Goal: Task Accomplishment & Management: Use online tool/utility

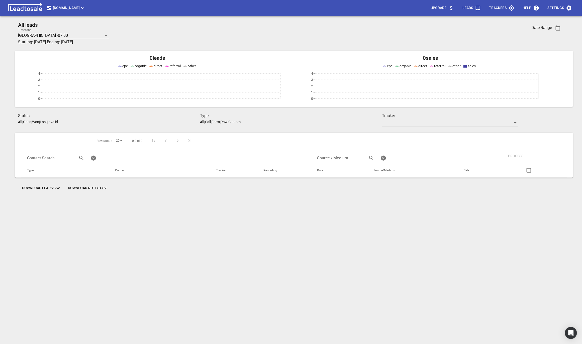
click at [68, 8] on span "[DOMAIN_NAME]" at bounding box center [66, 8] width 40 height 6
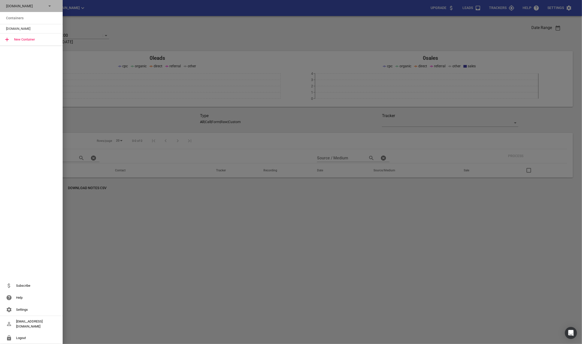
click at [43, 7] on div "[DOMAIN_NAME]" at bounding box center [26, 6] width 41 height 5
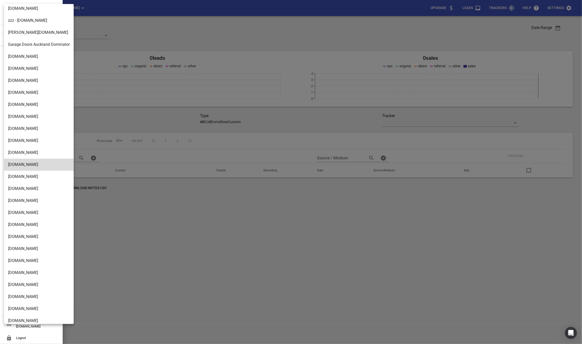
scroll to position [717, 0]
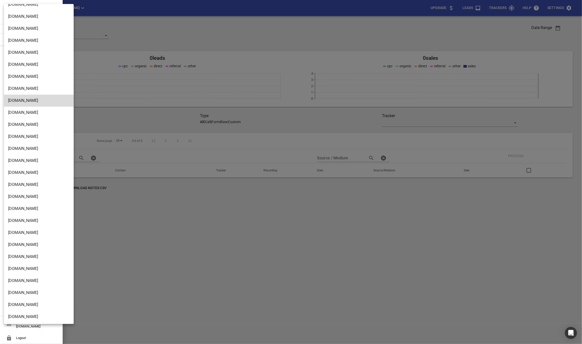
click at [16, 318] on li "[DOMAIN_NAME]" at bounding box center [39, 317] width 70 height 12
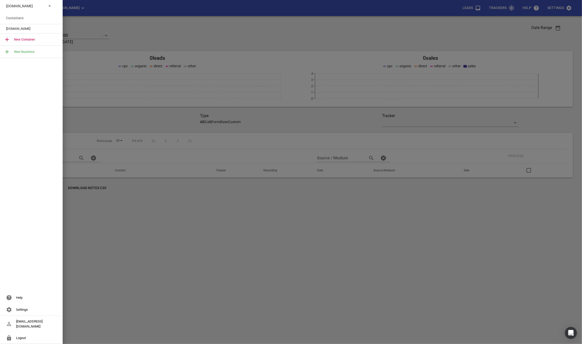
click at [16, 29] on span "[DOMAIN_NAME]" at bounding box center [29, 28] width 47 height 5
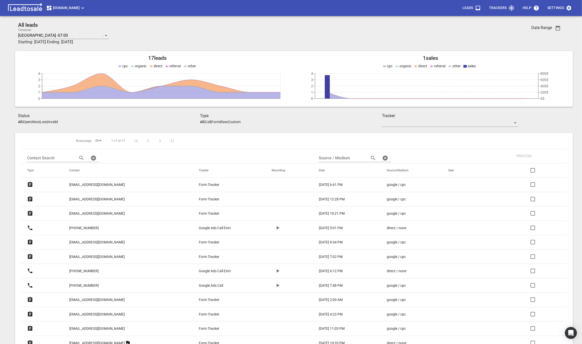
click at [76, 5] on button "[DOMAIN_NAME]" at bounding box center [66, 8] width 44 height 10
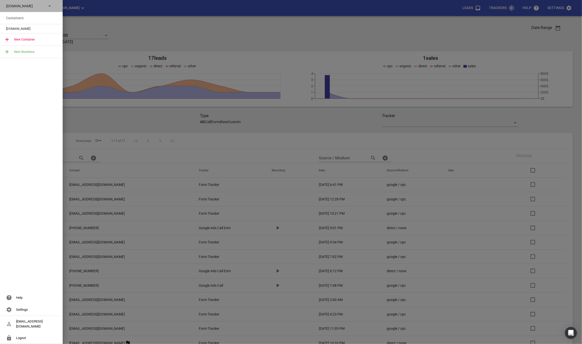
click at [39, 8] on p "[DOMAIN_NAME]" at bounding box center [24, 6] width 37 height 5
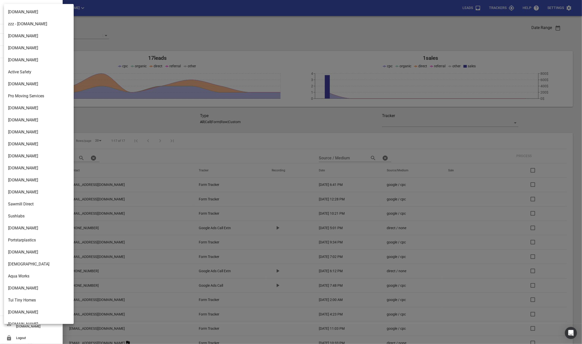
scroll to position [717, 0]
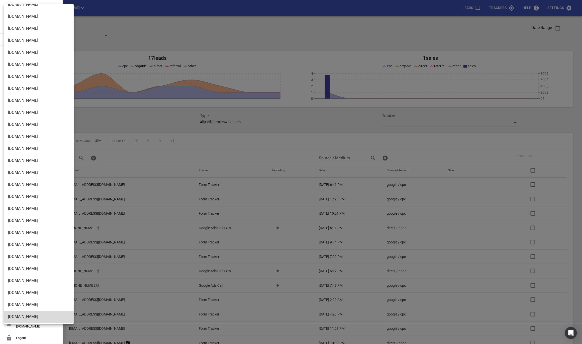
click at [18, 280] on li "[DOMAIN_NAME]" at bounding box center [39, 281] width 70 height 12
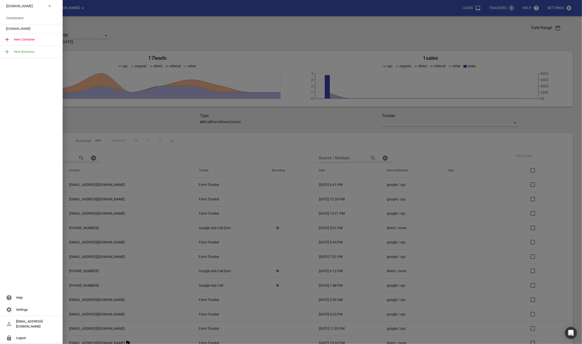
click at [22, 29] on span "[DOMAIN_NAME]" at bounding box center [29, 28] width 47 height 5
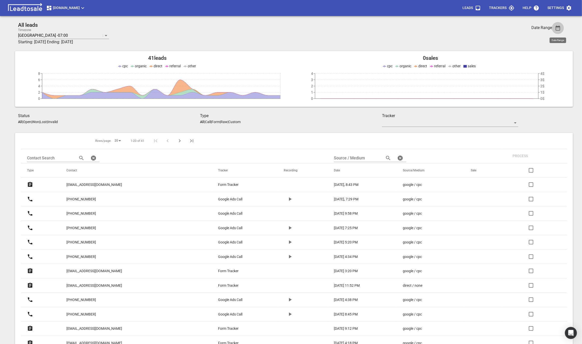
click at [555, 27] on icon "button" at bounding box center [558, 28] width 6 height 6
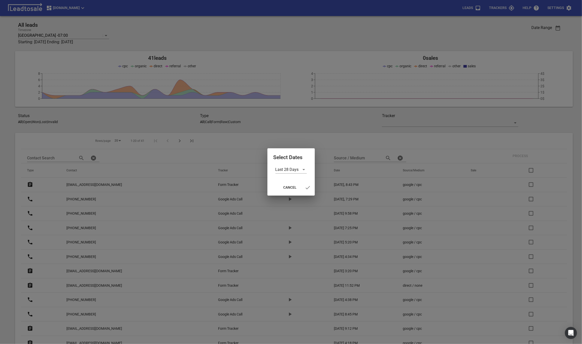
click at [290, 174] on div "Last 28 Days" at bounding box center [290, 173] width 47 height 14
click at [295, 169] on div "Last 28 Days" at bounding box center [290, 170] width 31 height 8
click at [287, 196] on li "All Time" at bounding box center [290, 194] width 31 height 12
click at [303, 188] on icon "button" at bounding box center [305, 188] width 6 height 6
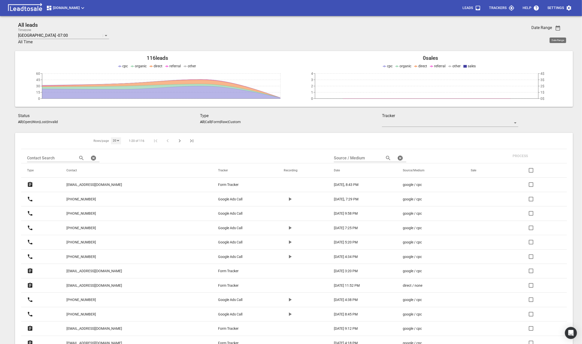
click at [111, 140] on div "20" at bounding box center [116, 141] width 10 height 7
click at [109, 154] on li "50" at bounding box center [109, 153] width 13 height 12
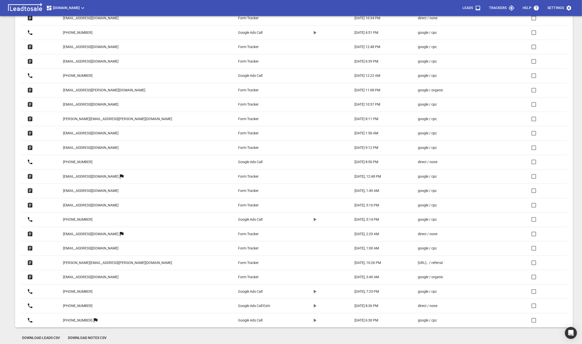
scroll to position [577, 0]
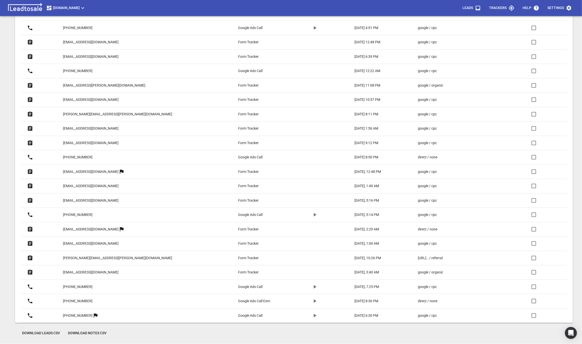
click at [52, 332] on span "Download Leads CSV" at bounding box center [41, 333] width 38 height 5
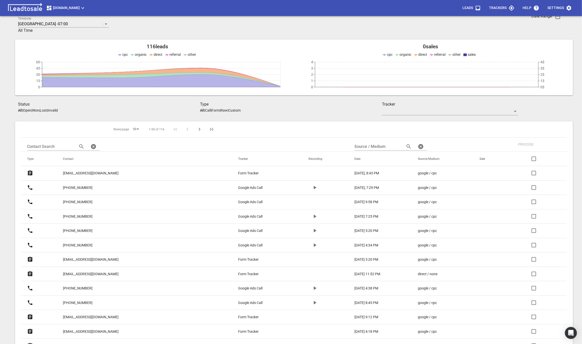
scroll to position [0, 0]
